Goal: Information Seeking & Learning: Learn about a topic

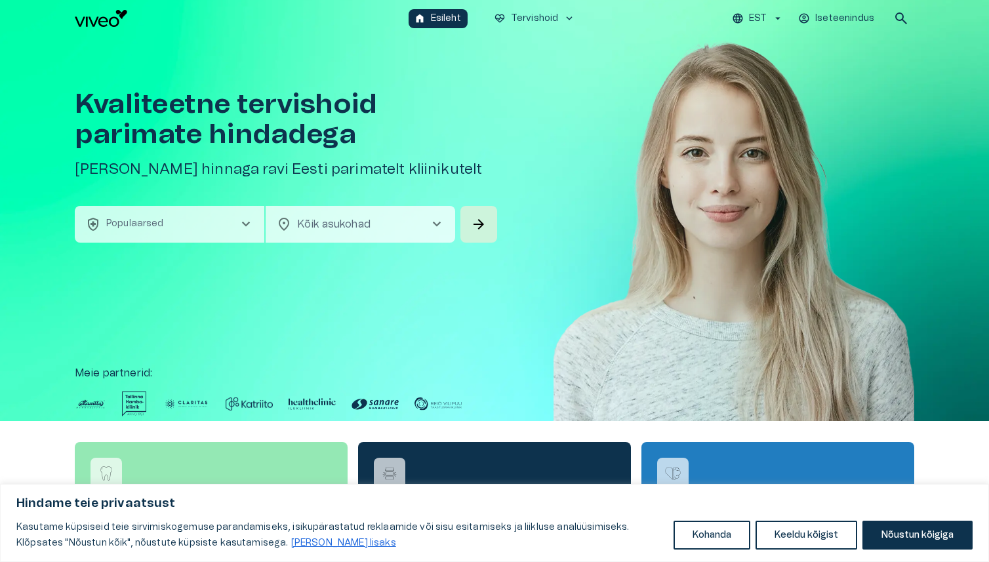
click at [291, 545] on link "[PERSON_NAME] lisaks" at bounding box center [344, 543] width 106 height 10
click at [321, 520] on p "Kasutame küpsiseid teie sirvimiskogemuse parandamiseks, isikupärastatud reklaam…" at bounding box center [339, 535] width 647 height 31
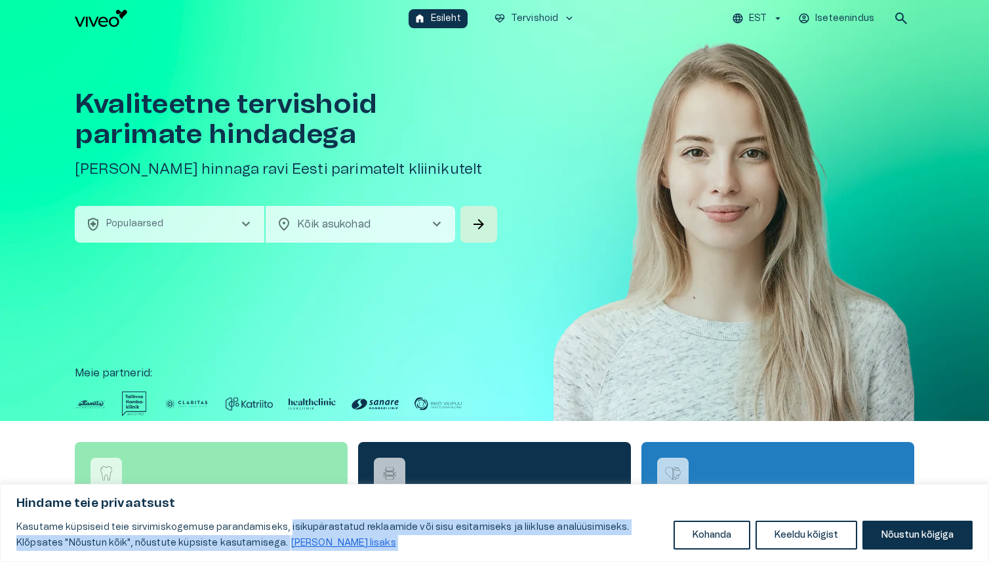
drag, startPoint x: 321, startPoint y: 520, endPoint x: 365, endPoint y: 539, distance: 47.9
click at [365, 539] on p "Kasutame küpsiseid teie sirvimiskogemuse parandamiseks, isikupärastatud reklaam…" at bounding box center [339, 535] width 647 height 31
click at [365, 540] on p "Kasutame küpsiseid teie sirvimiskogemuse parandamiseks, isikupärastatud reklaam…" at bounding box center [339, 535] width 647 height 31
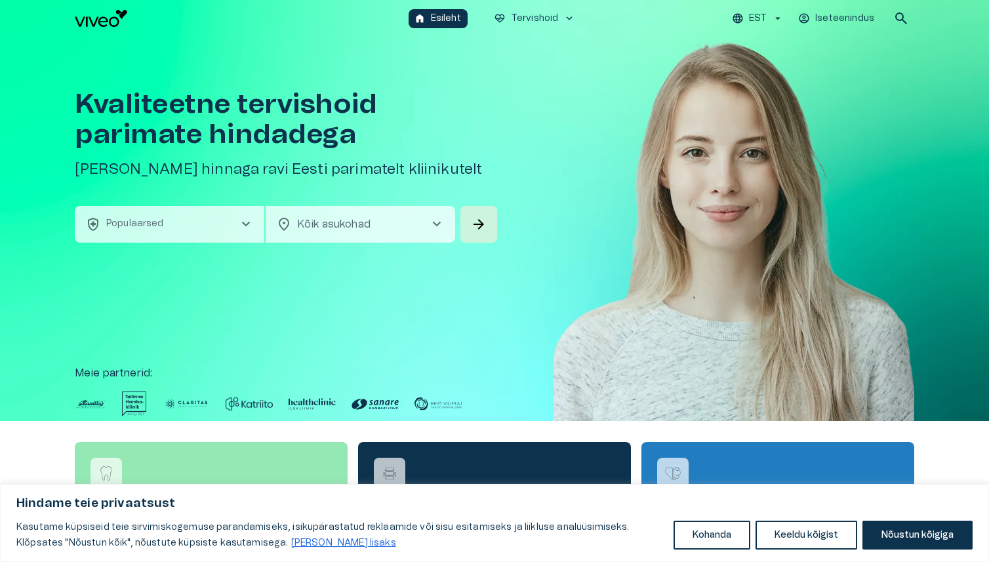
click at [305, 541] on link "[PERSON_NAME] lisaks" at bounding box center [344, 543] width 106 height 10
click at [674, 536] on button "Kohanda" at bounding box center [712, 535] width 77 height 29
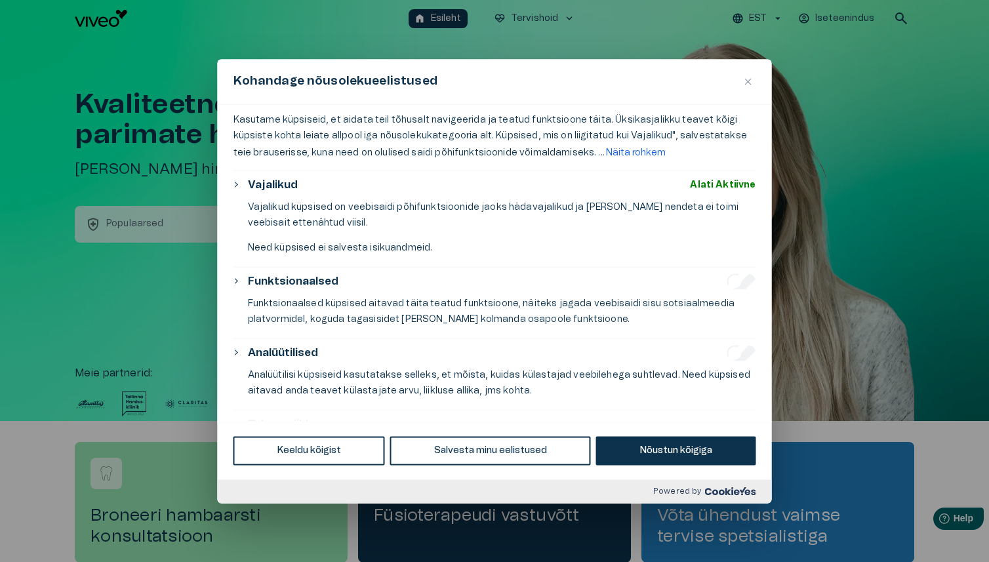
click at [749, 82] on img "Sulge" at bounding box center [748, 81] width 7 height 7
